Goal: Task Accomplishment & Management: Manage account settings

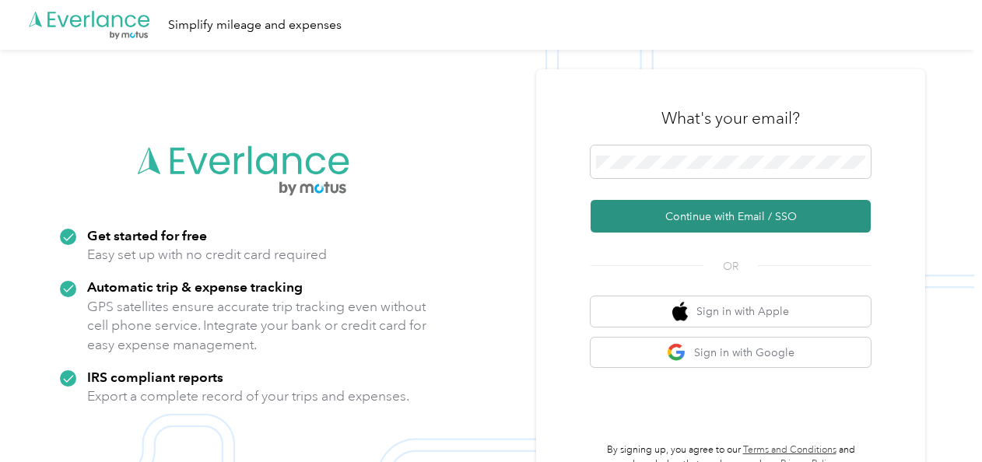
click at [765, 220] on button "Continue with Email / SSO" at bounding box center [731, 216] width 280 height 33
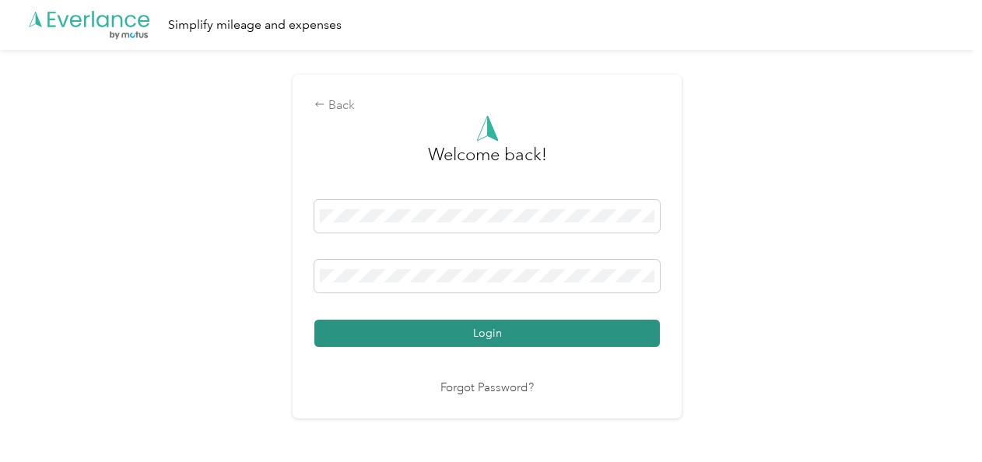
click at [549, 329] on button "Login" at bounding box center [487, 333] width 346 height 27
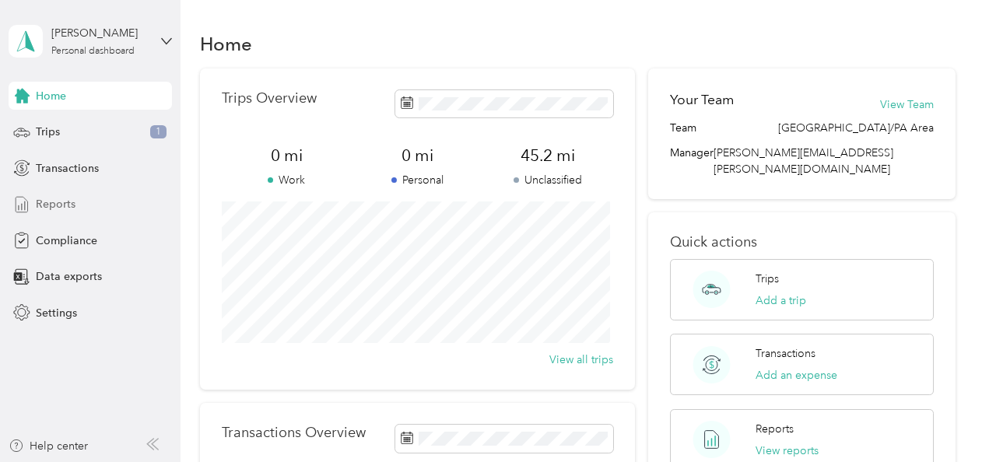
click at [169, 212] on div "Reports" at bounding box center [90, 205] width 163 height 28
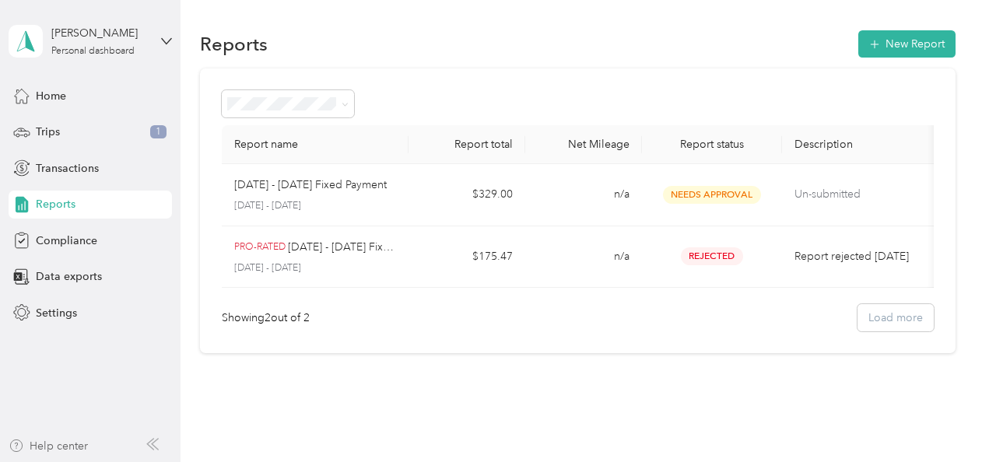
click at [51, 444] on div "Help center" at bounding box center [48, 446] width 79 height 16
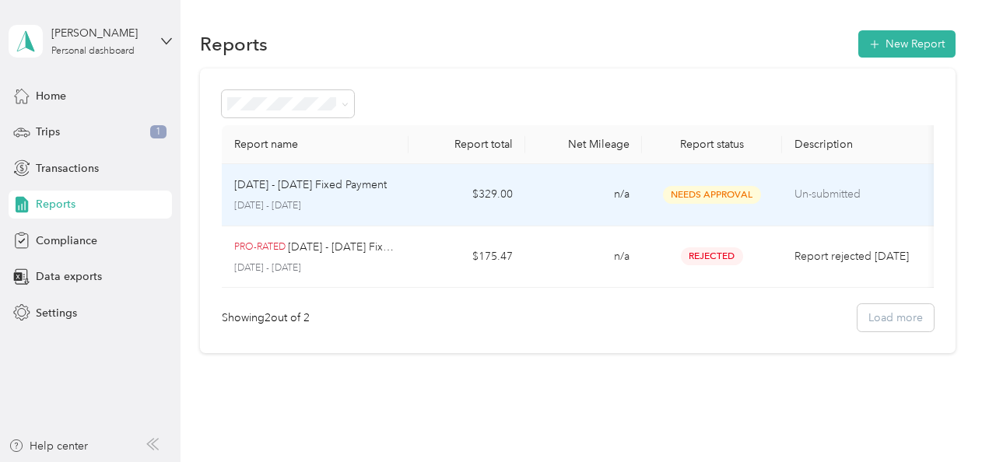
click at [817, 190] on p "Un-submitted" at bounding box center [860, 194] width 131 height 17
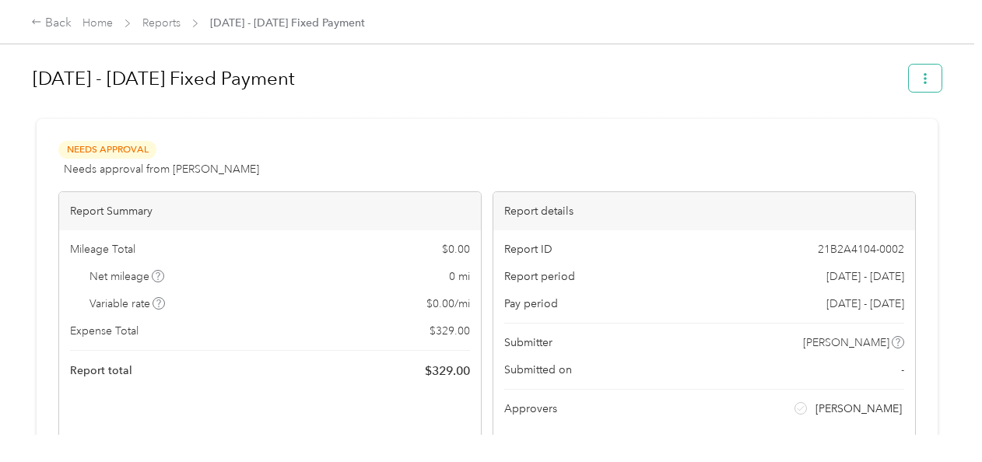
click at [921, 81] on icon "button" at bounding box center [925, 78] width 11 height 11
click at [716, 95] on h1 "[DATE] - [DATE] Fixed Payment" at bounding box center [465, 78] width 865 height 37
click at [95, 22] on link "Home" at bounding box center [97, 22] width 30 height 13
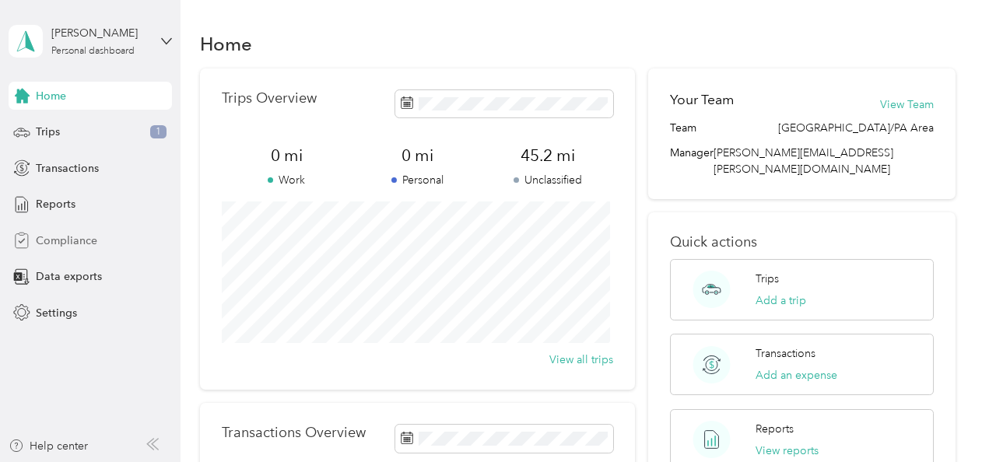
click at [65, 233] on span "Compliance" at bounding box center [66, 241] width 61 height 16
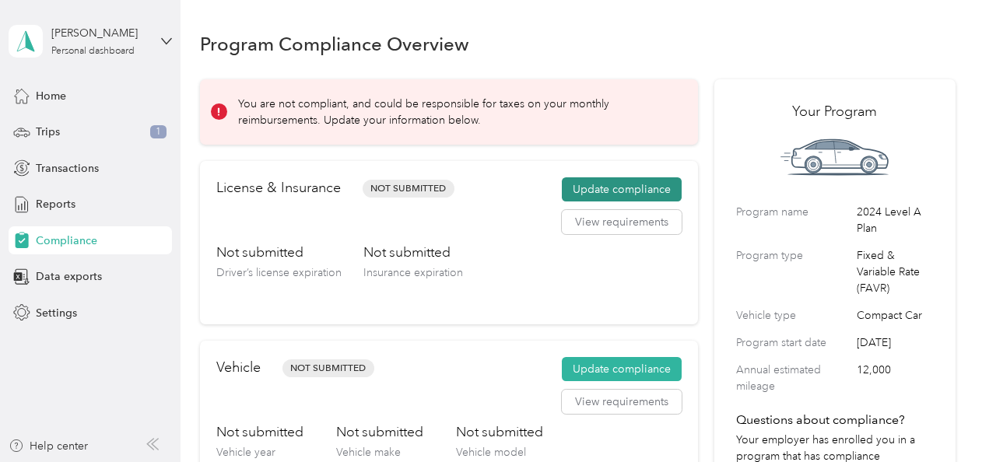
click at [583, 185] on button "Update compliance" at bounding box center [622, 189] width 120 height 25
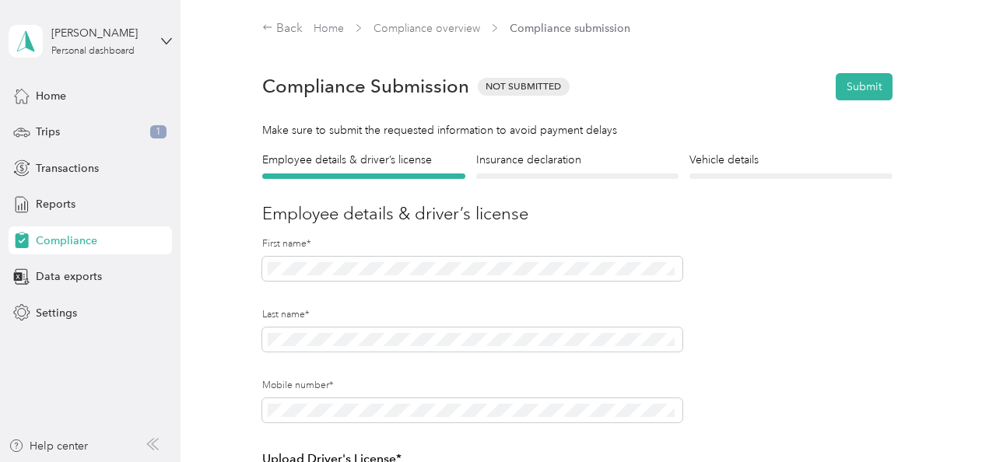
click at [760, 415] on form "Employee details & driver’s license License Insurance declaration Insurance Veh…" at bounding box center [577, 449] width 630 height 595
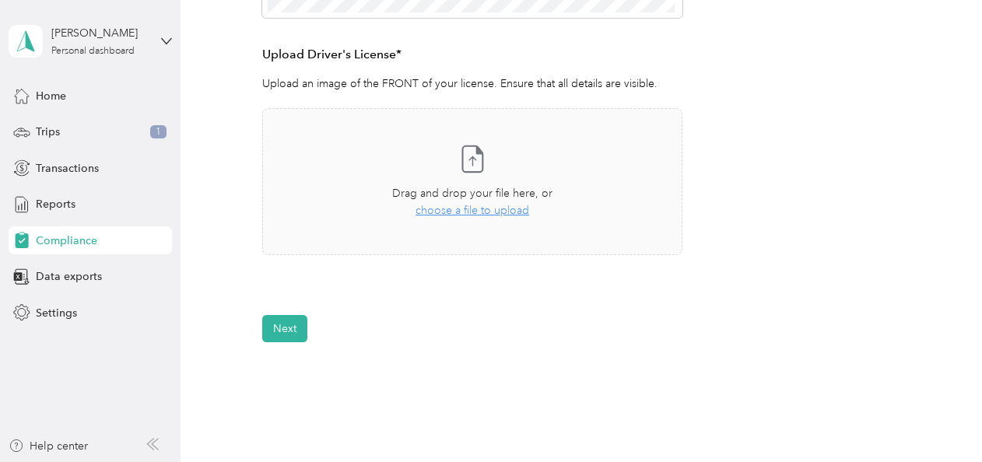
scroll to position [374, 0]
